Goal: Find specific page/section: Find specific page/section

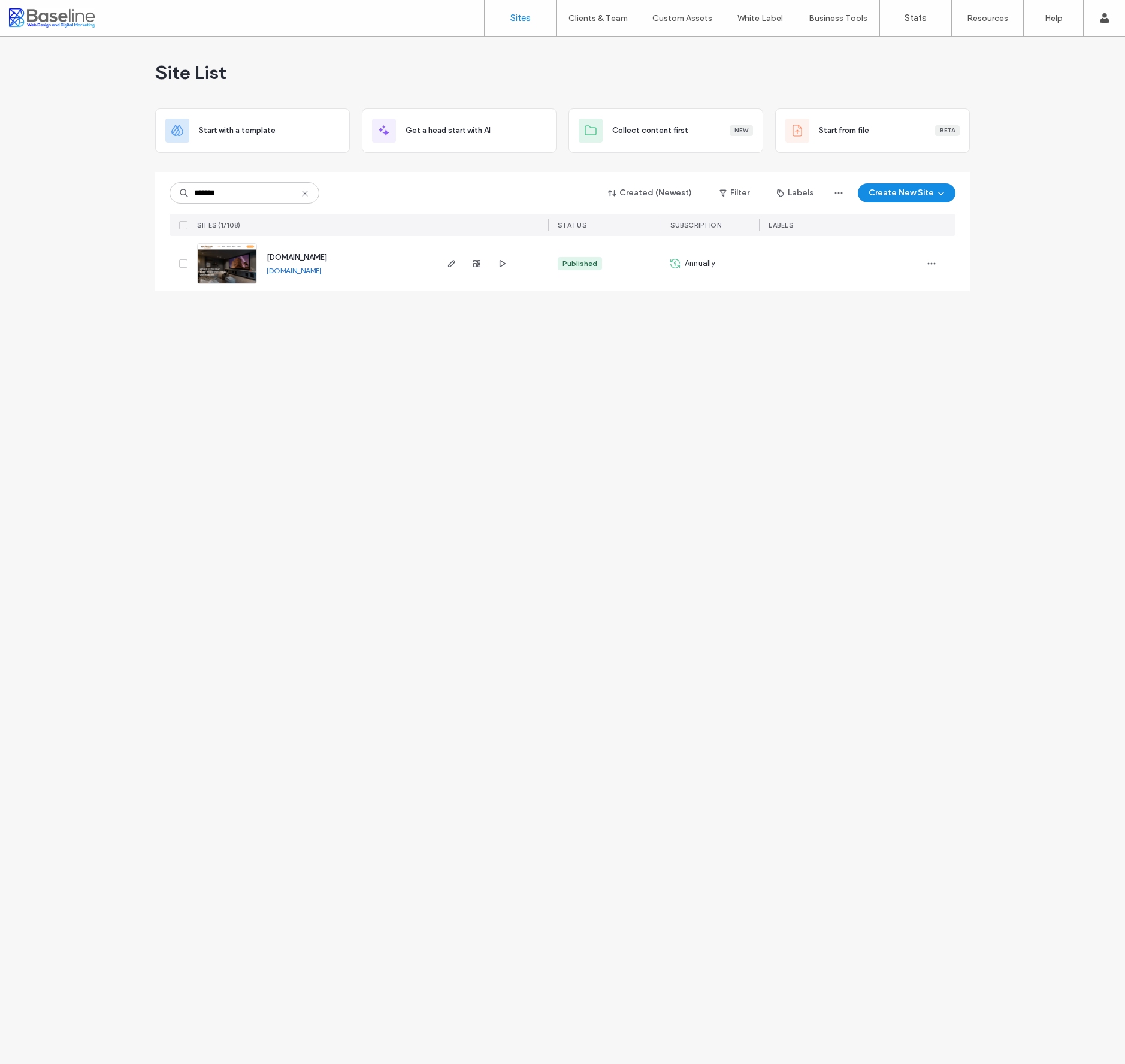
click at [369, 192] on div "******* Created (Newest) Filter Labels Create New Site" at bounding box center [562, 192] width 785 height 23
click at [214, 195] on input "*******" at bounding box center [244, 192] width 150 height 22
type input "******"
